Goal: Information Seeking & Learning: Find specific fact

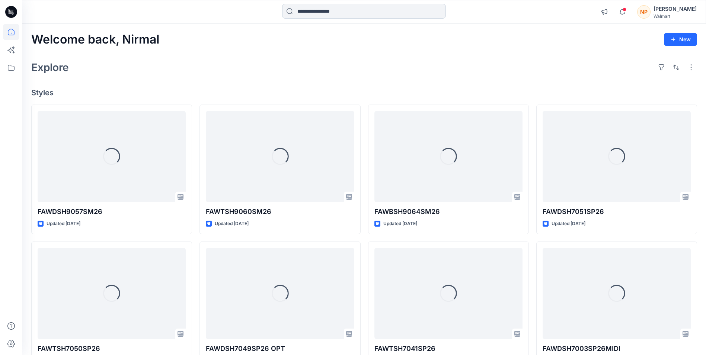
click at [350, 7] on input at bounding box center [364, 11] width 164 height 15
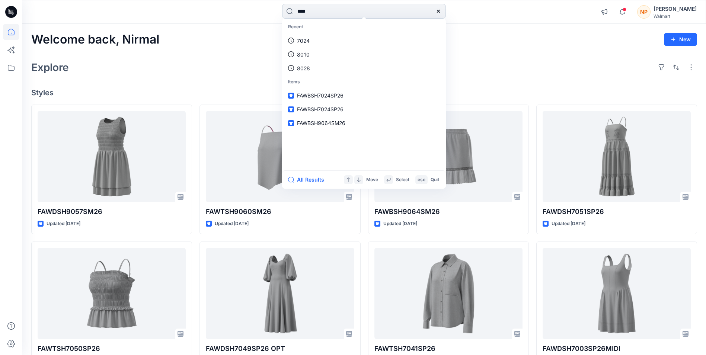
type input "****"
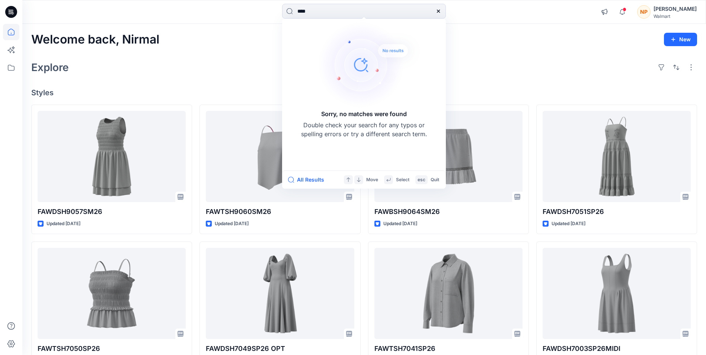
click at [224, 67] on div "Explore" at bounding box center [364, 67] width 666 height 18
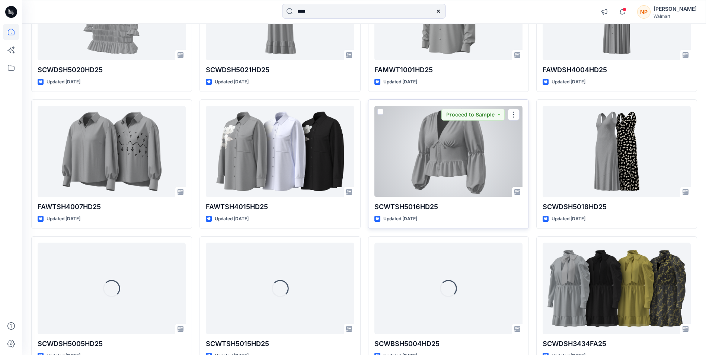
scroll to position [3251, 0]
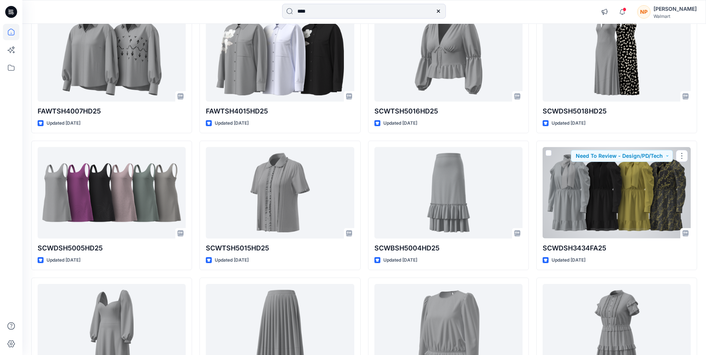
click at [590, 212] on div at bounding box center [617, 192] width 148 height 91
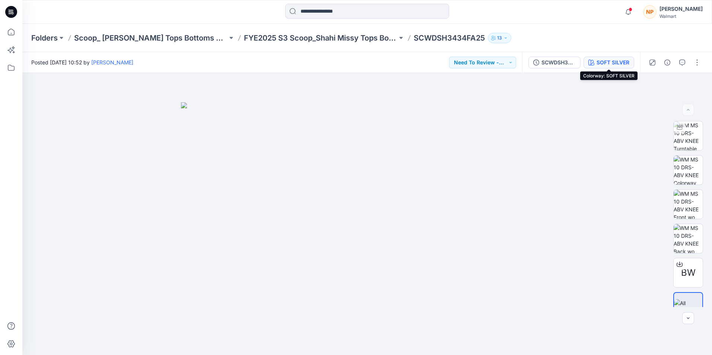
click at [604, 62] on div "SOFT SILVER" at bounding box center [612, 62] width 33 height 8
